Goal: Task Accomplishment & Management: Complete application form

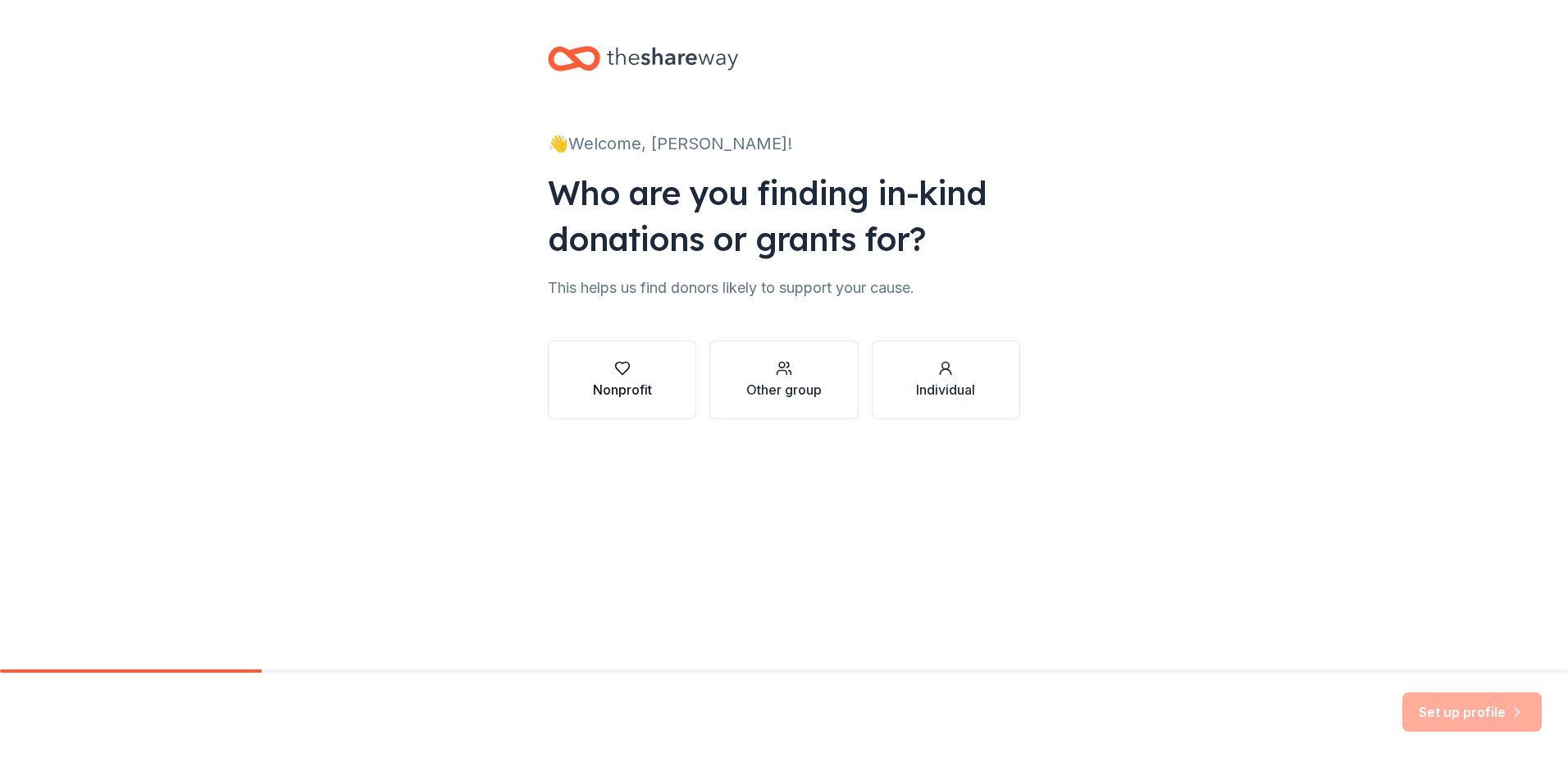
click at [650, 380] on div "Nonprofit" at bounding box center [622, 389] width 59 height 20
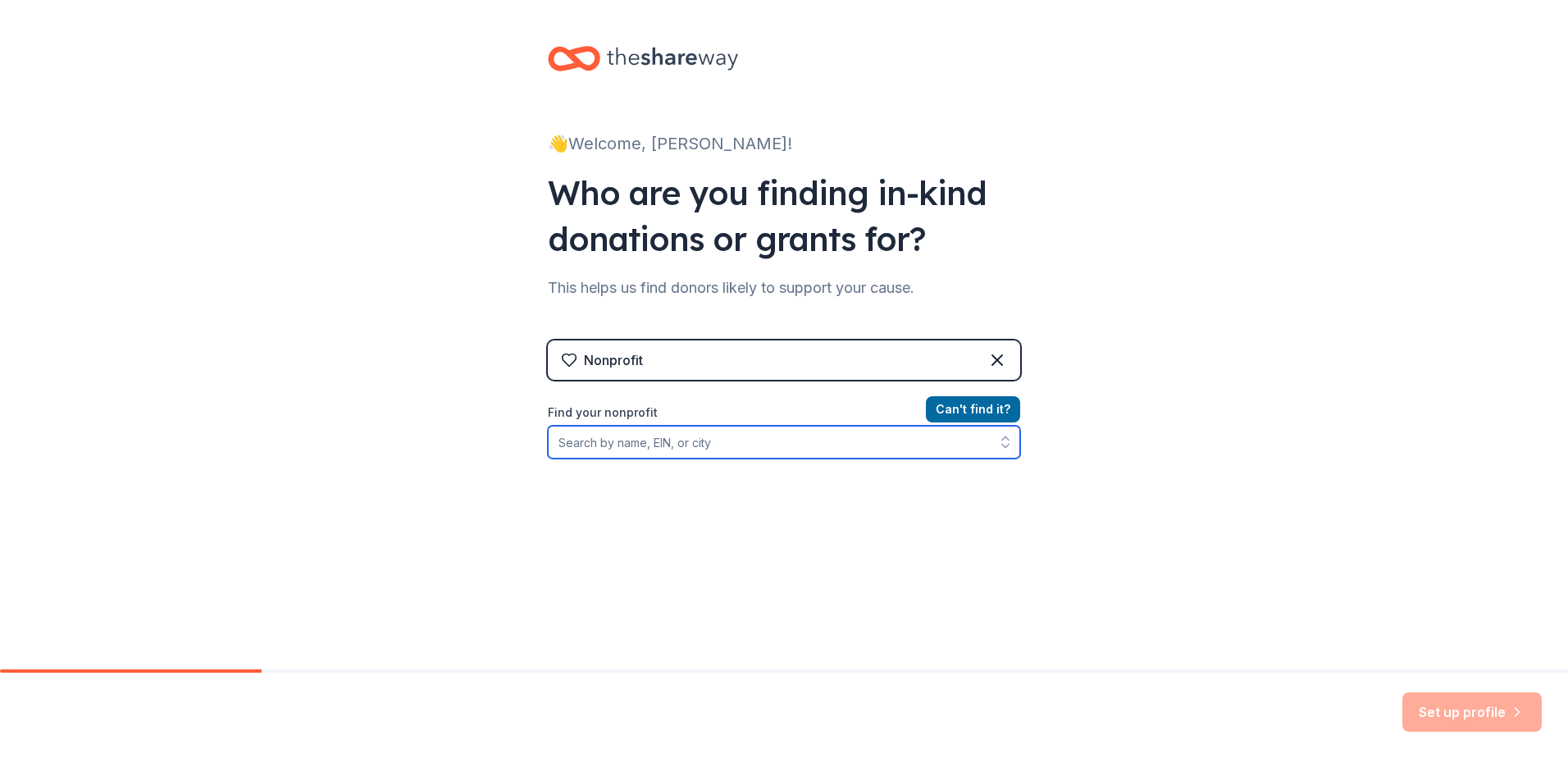
click at [852, 441] on input "Find your nonprofit" at bounding box center [784, 442] width 472 height 33
type input "St"
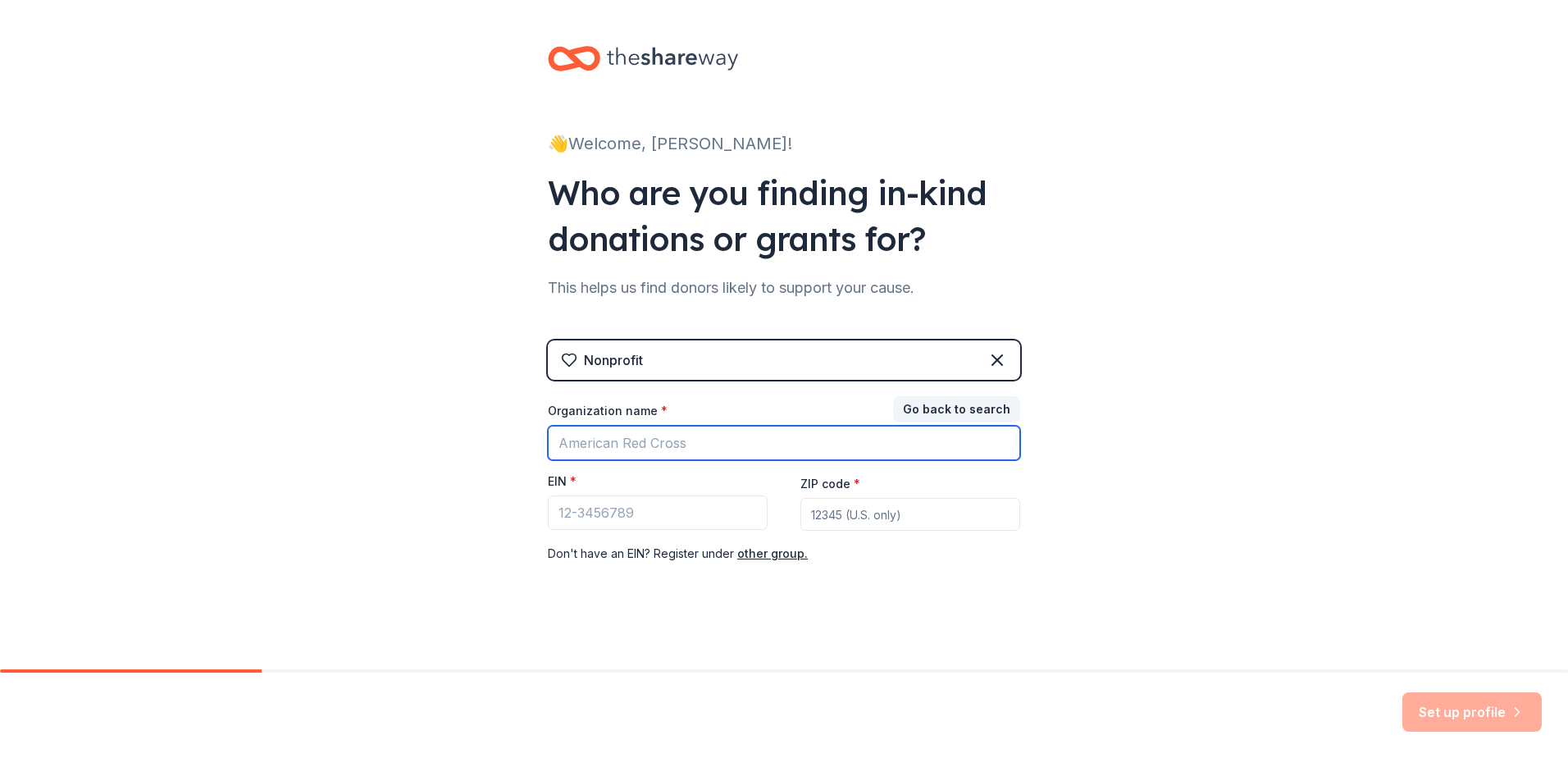
click at [692, 442] on input "Organization name *" at bounding box center [784, 443] width 472 height 34
type input "[DEMOGRAPHIC_DATA]"
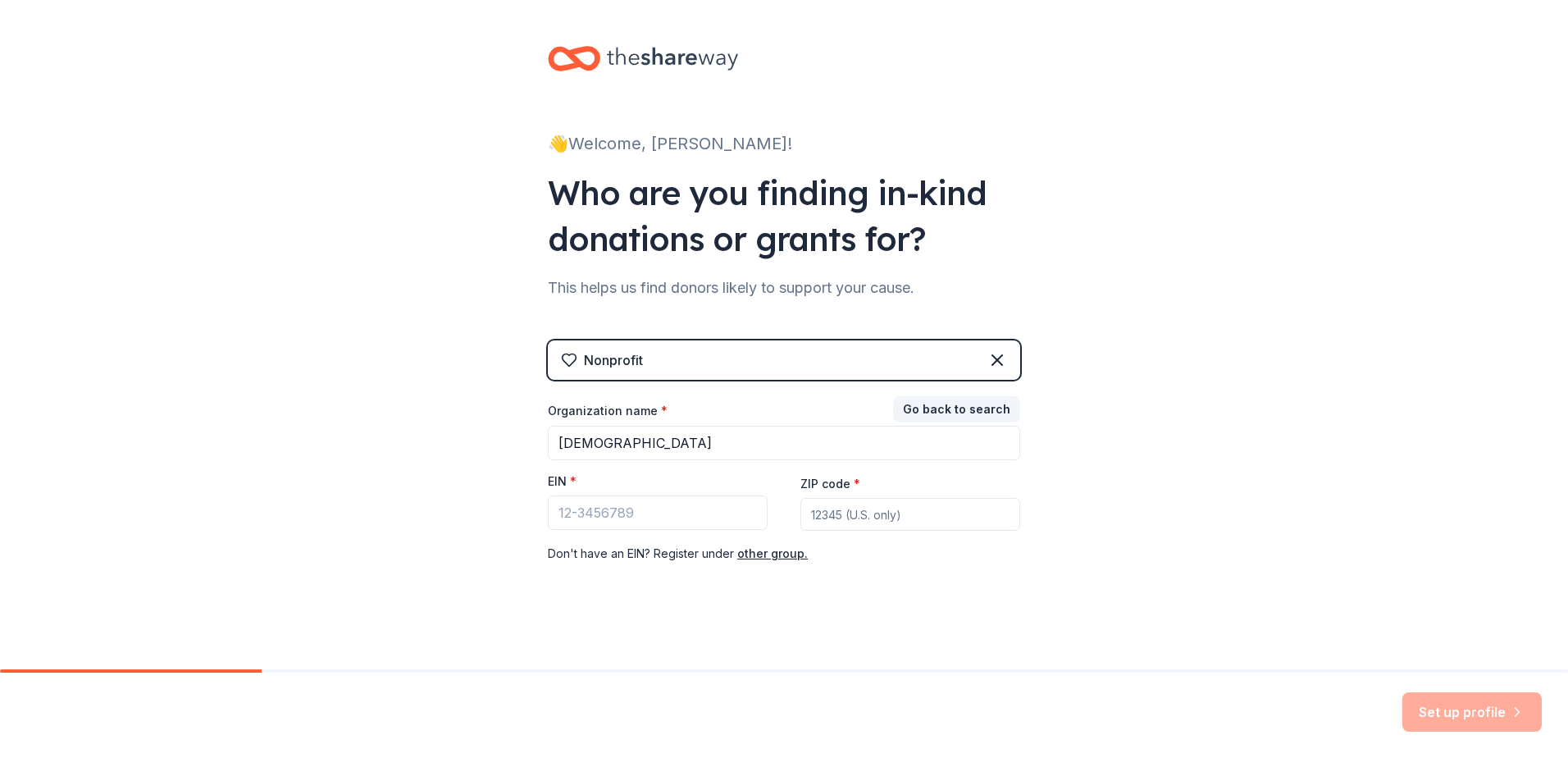
type input "38019"
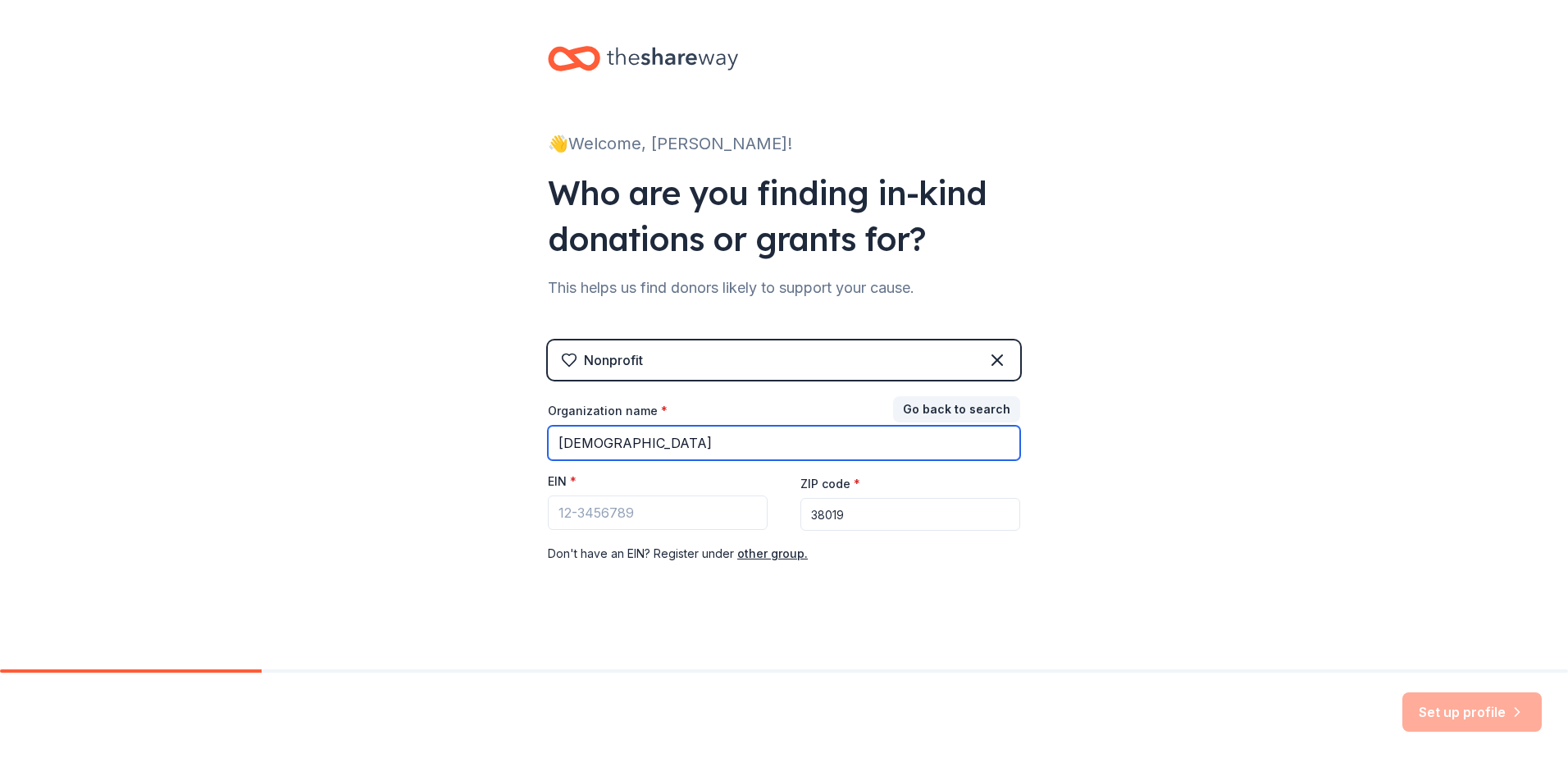
scroll to position [6, 0]
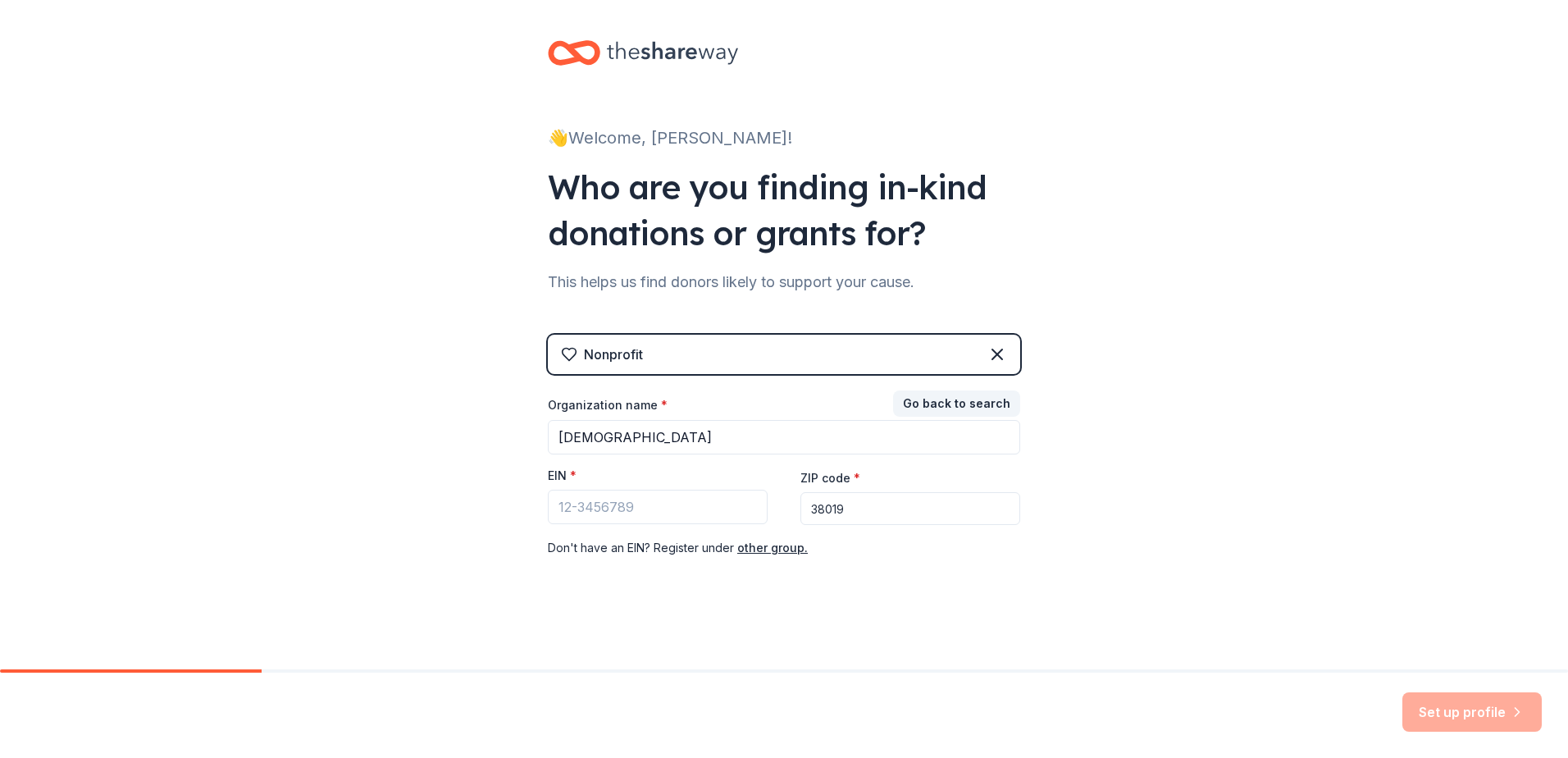
click at [1457, 713] on div "Set up profile" at bounding box center [1472, 713] width 140 height 39
click at [643, 505] on input "EIN *" at bounding box center [658, 507] width 219 height 34
click at [996, 353] on icon at bounding box center [997, 354] width 20 height 20
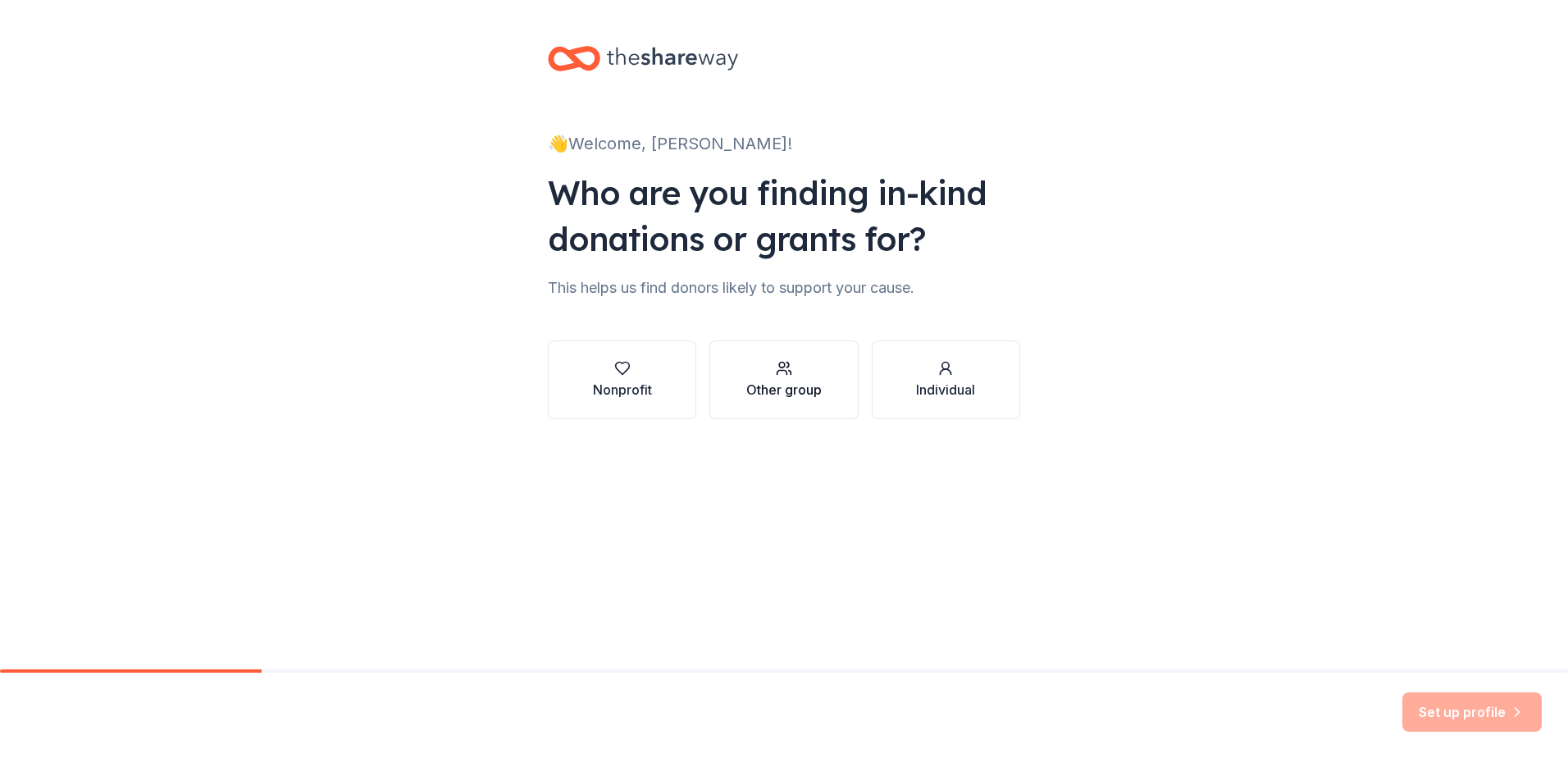
click at [787, 370] on icon "button" at bounding box center [784, 368] width 16 height 16
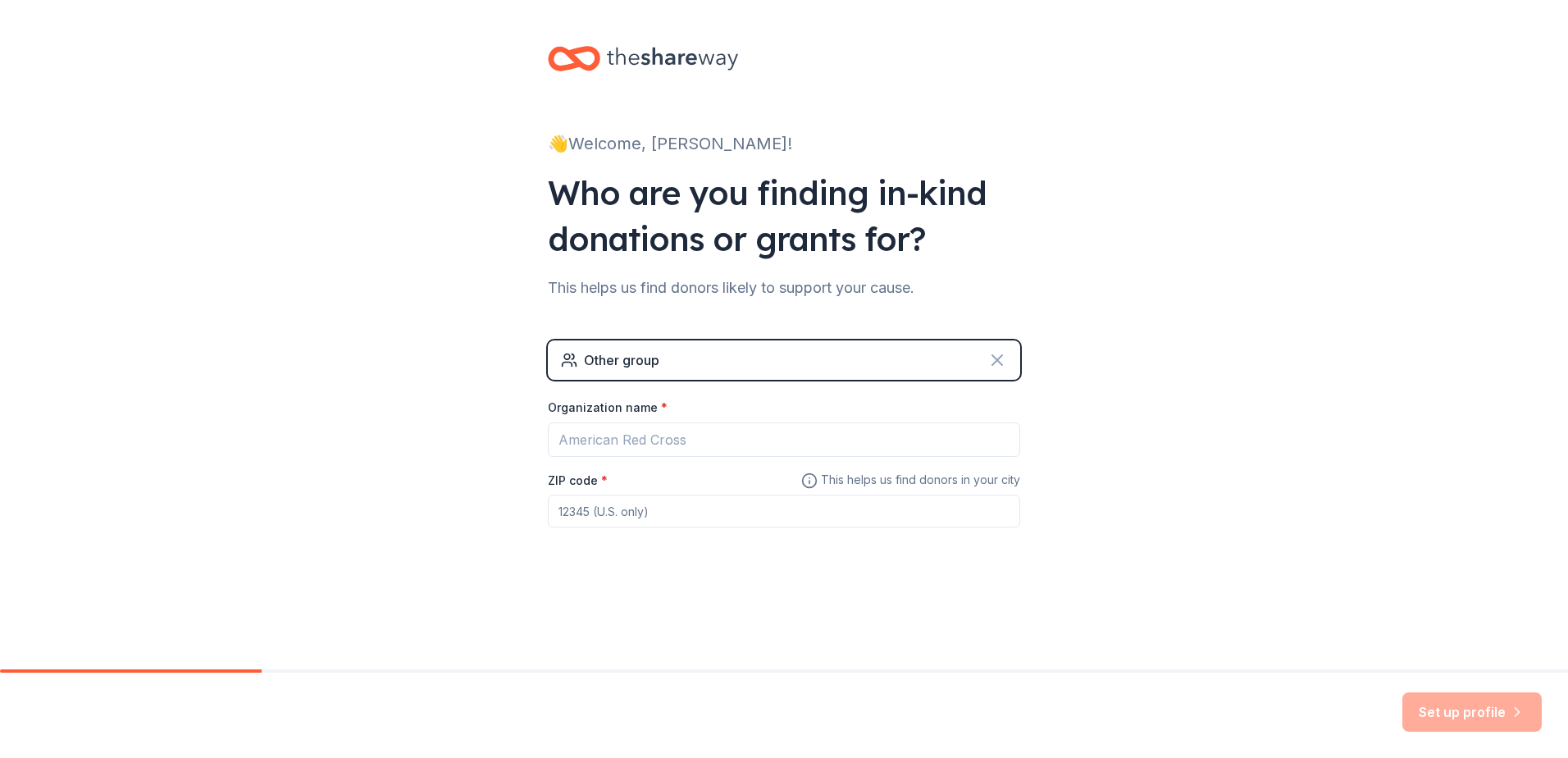
click at [1000, 364] on icon at bounding box center [997, 359] width 9 height 9
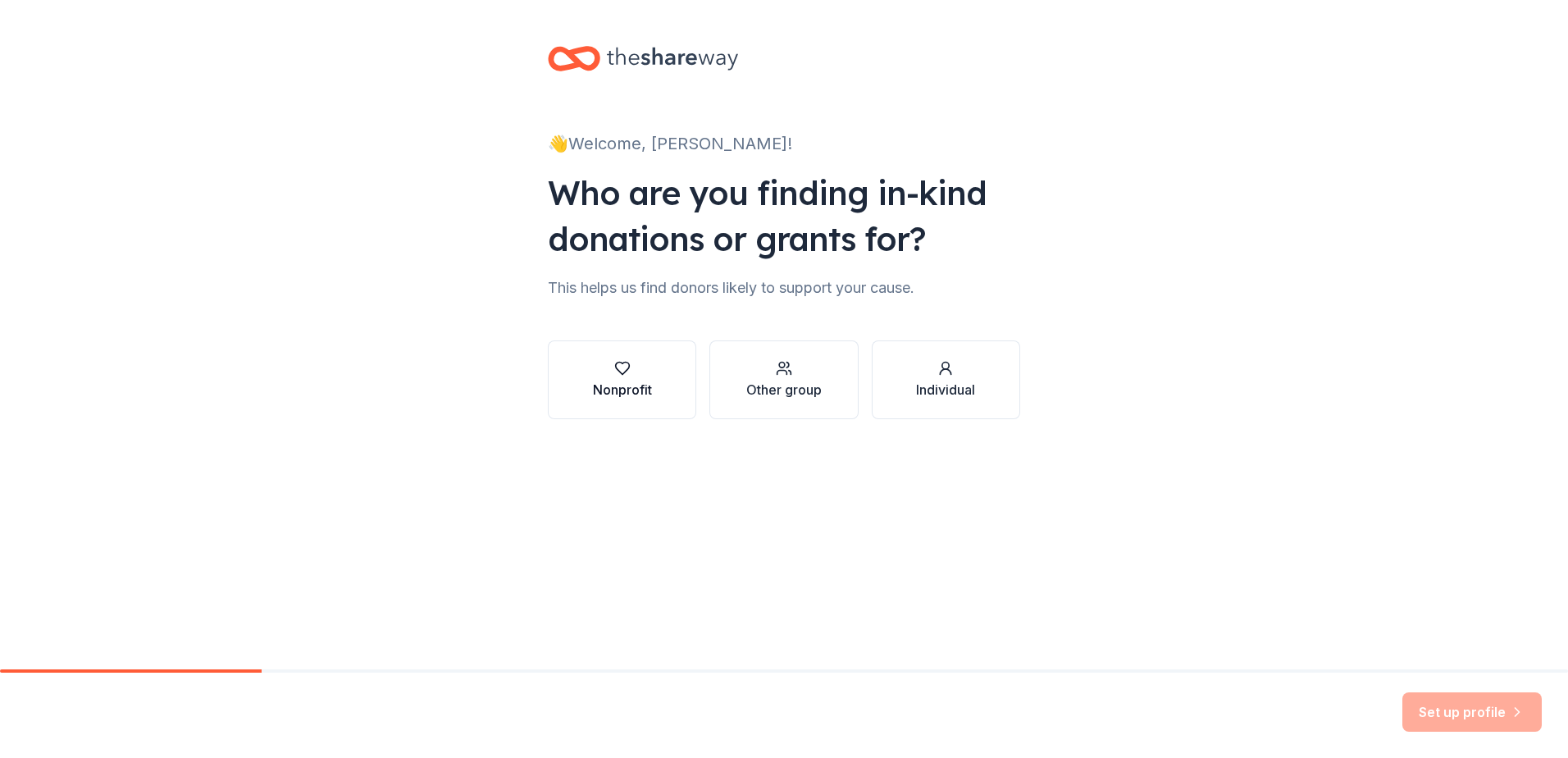
click at [651, 373] on div "button" at bounding box center [622, 368] width 59 height 16
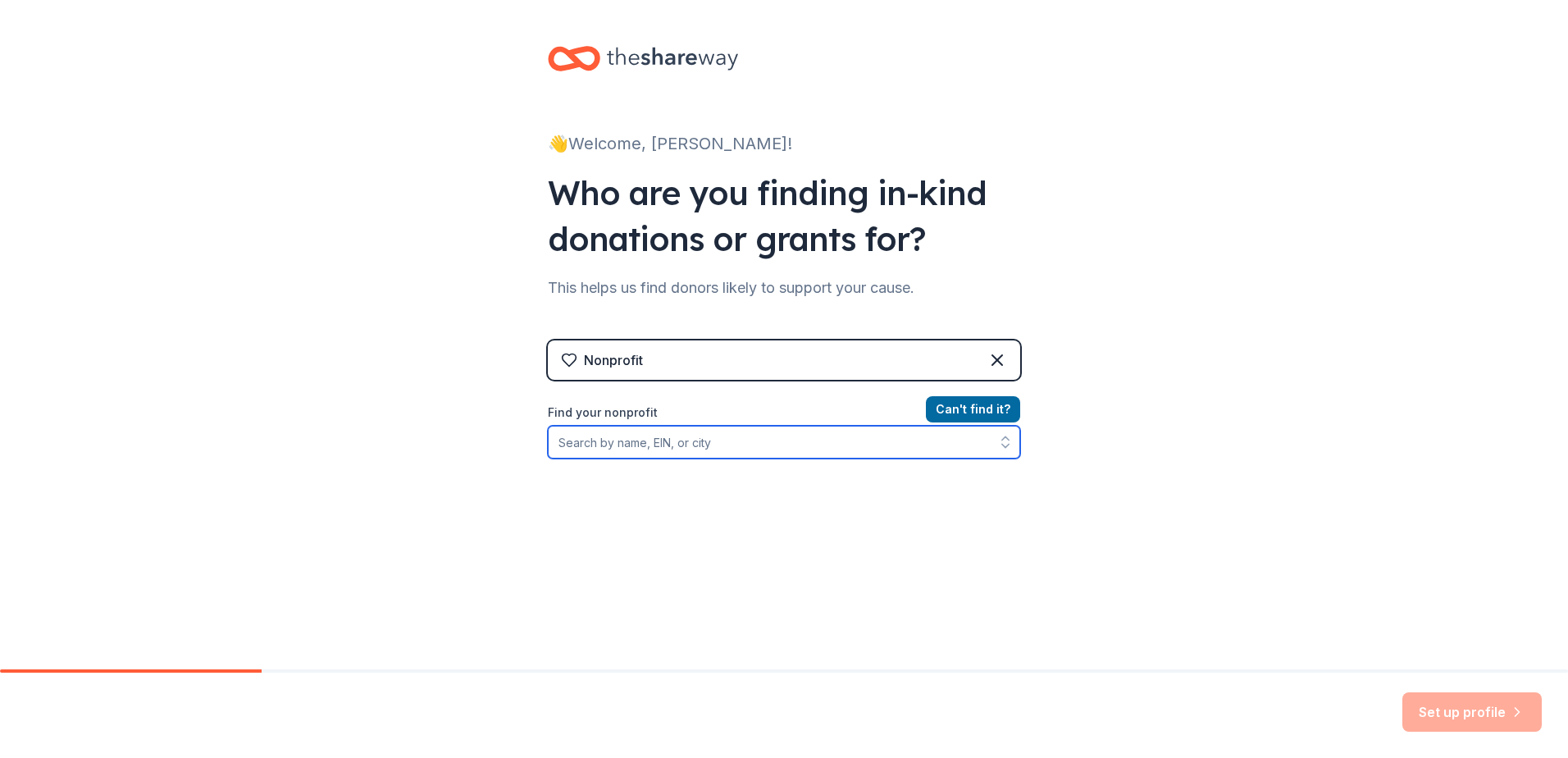
click at [727, 442] on input "Find your nonprofit" at bounding box center [784, 442] width 472 height 33
click at [913, 352] on div "Nonprofit" at bounding box center [784, 360] width 472 height 39
